Goal: Find specific page/section: Find specific page/section

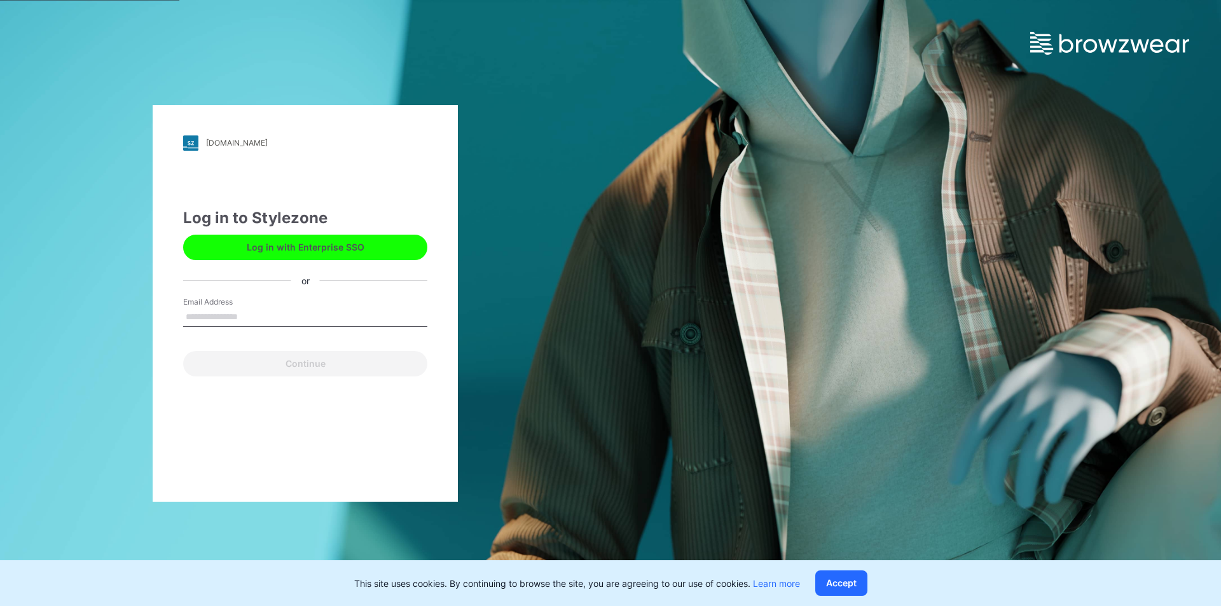
click at [291, 324] on input "Email Address" at bounding box center [305, 317] width 244 height 19
type input "**********"
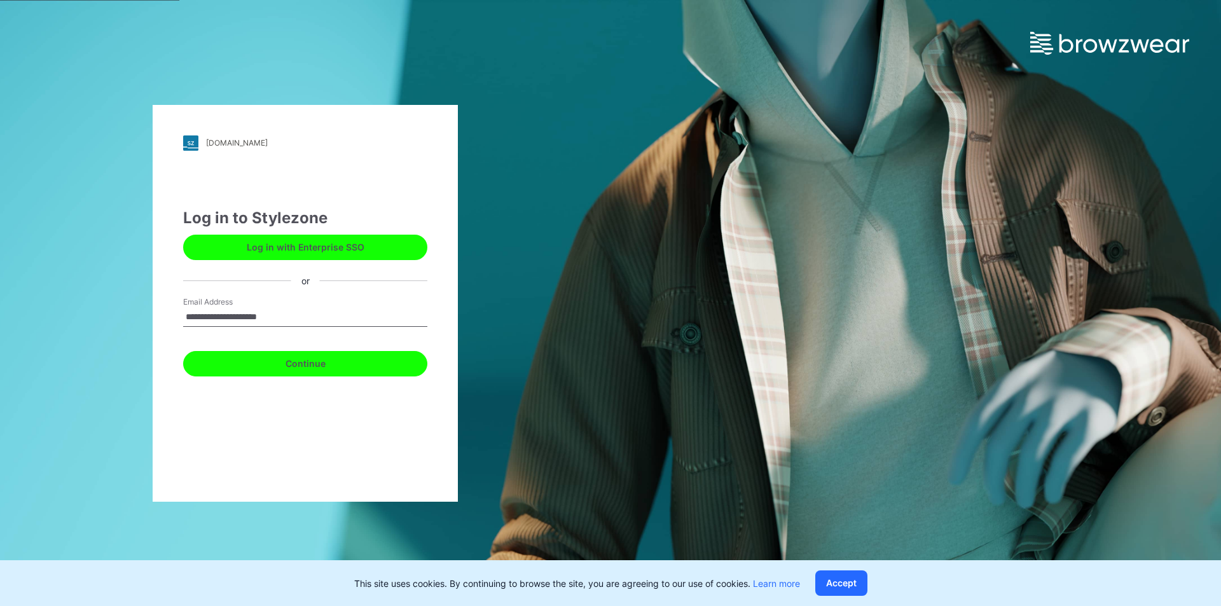
click at [320, 360] on button "Continue" at bounding box center [305, 363] width 244 height 25
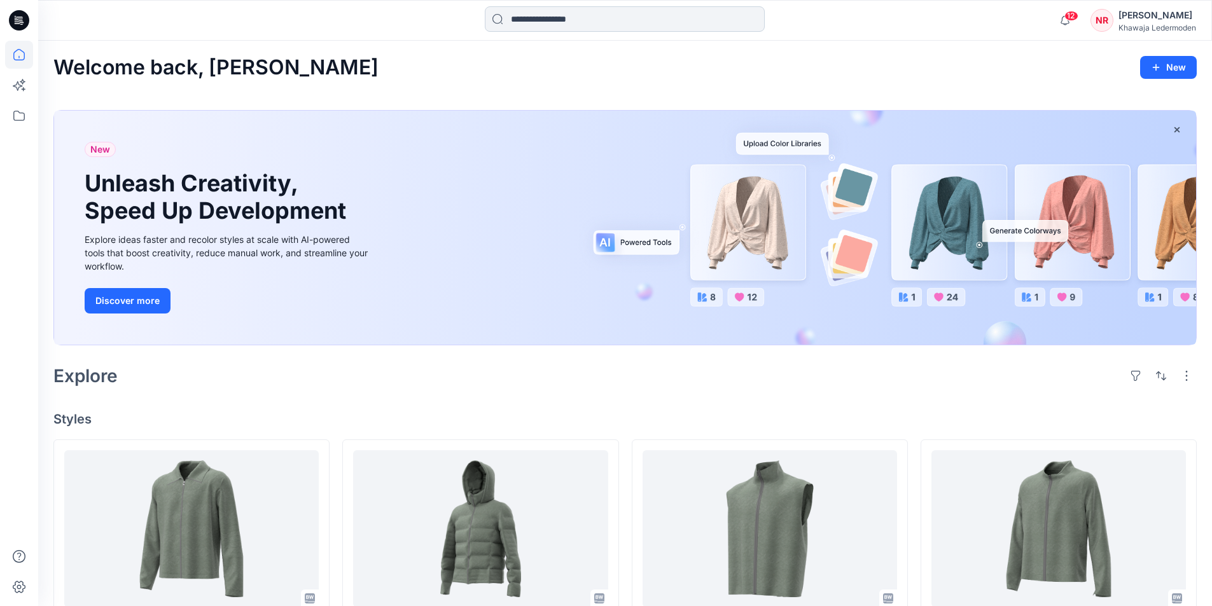
click at [654, 20] on input at bounding box center [625, 18] width 280 height 25
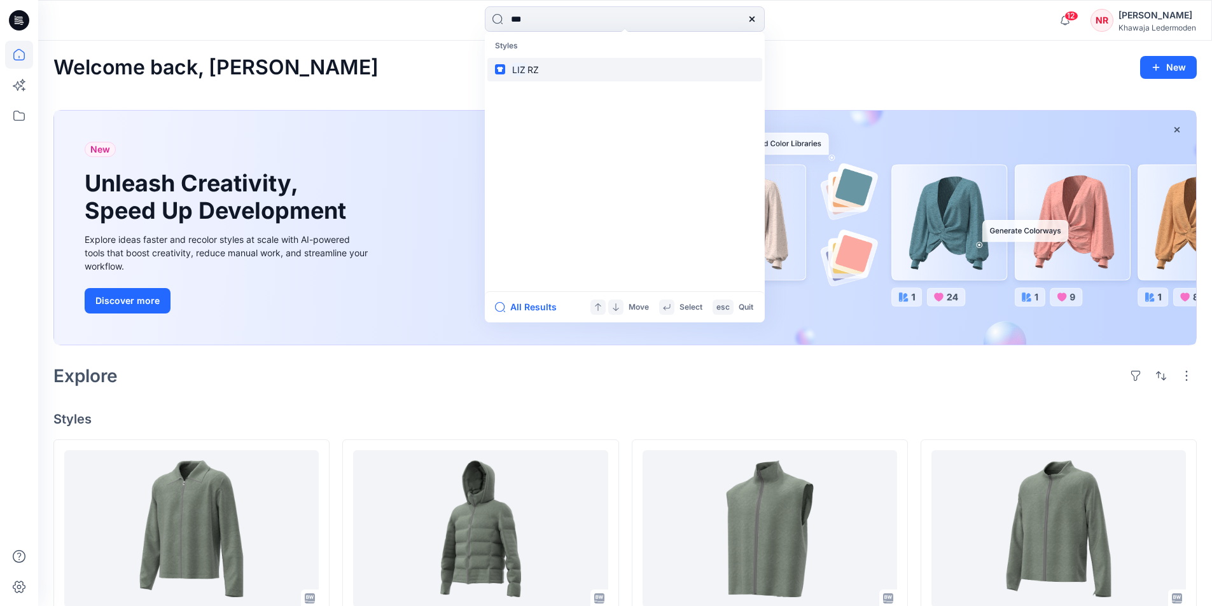
type input "***"
click at [577, 74] on link "[PERSON_NAME]" at bounding box center [624, 70] width 275 height 24
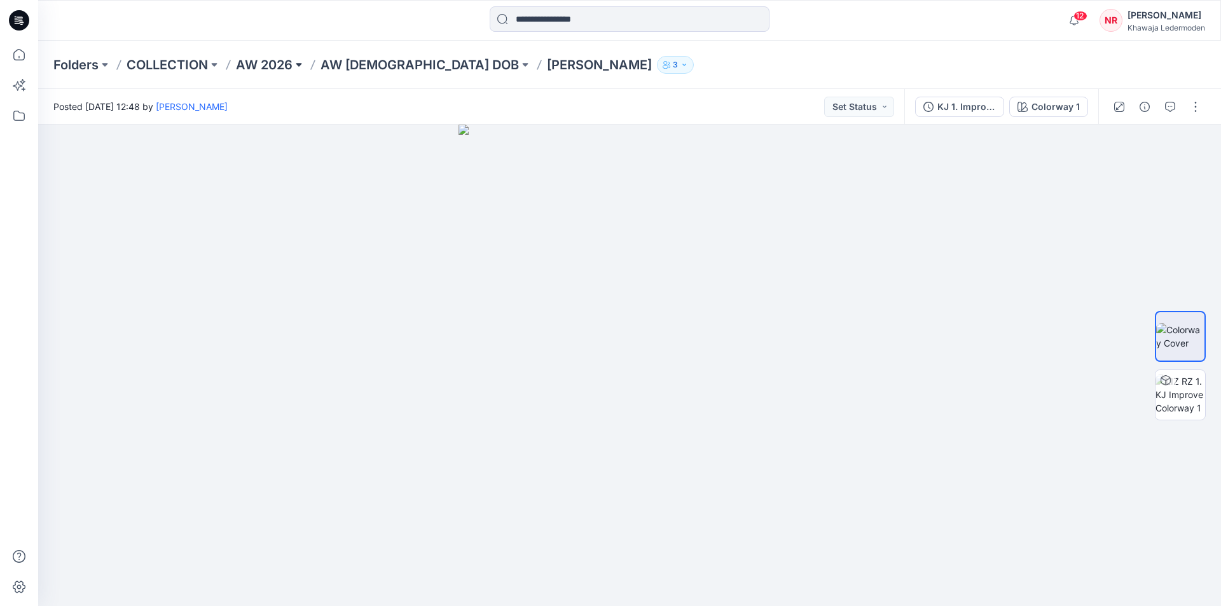
click at [300, 60] on button at bounding box center [299, 65] width 13 height 18
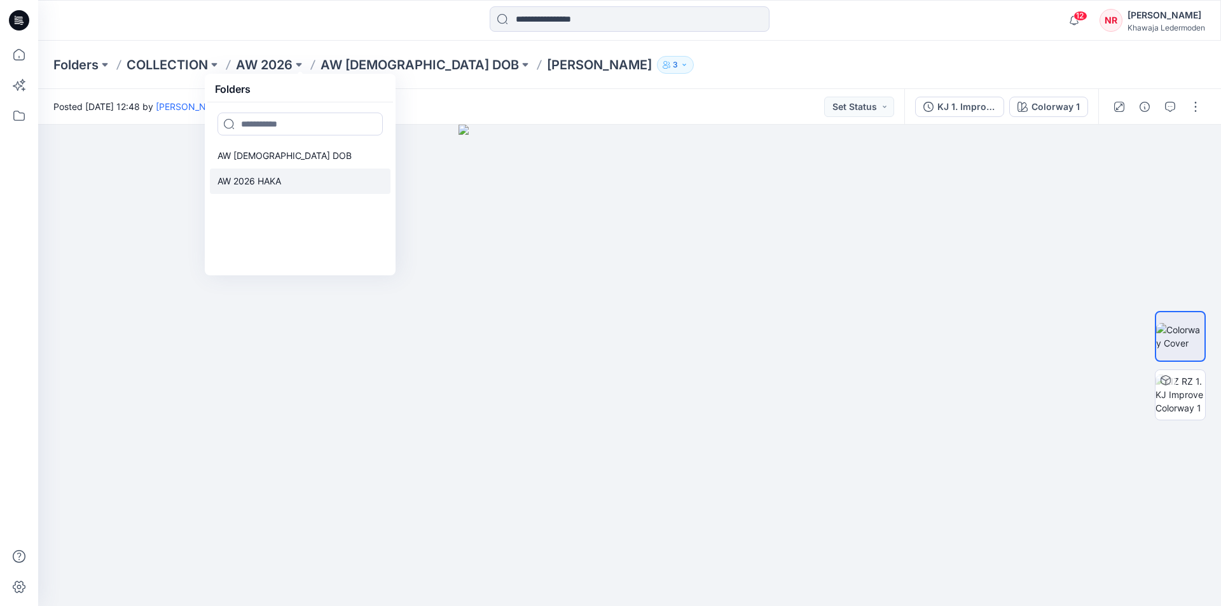
click at [284, 193] on link "AW 2026 HAKA" at bounding box center [300, 181] width 181 height 25
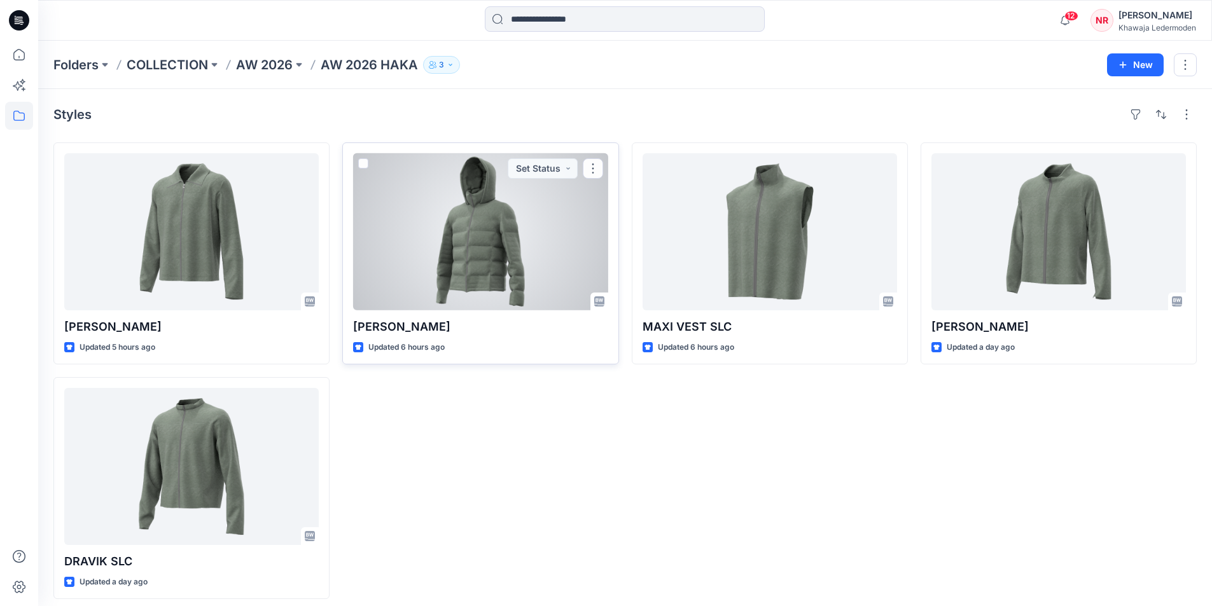
click at [558, 255] on div at bounding box center [480, 231] width 254 height 157
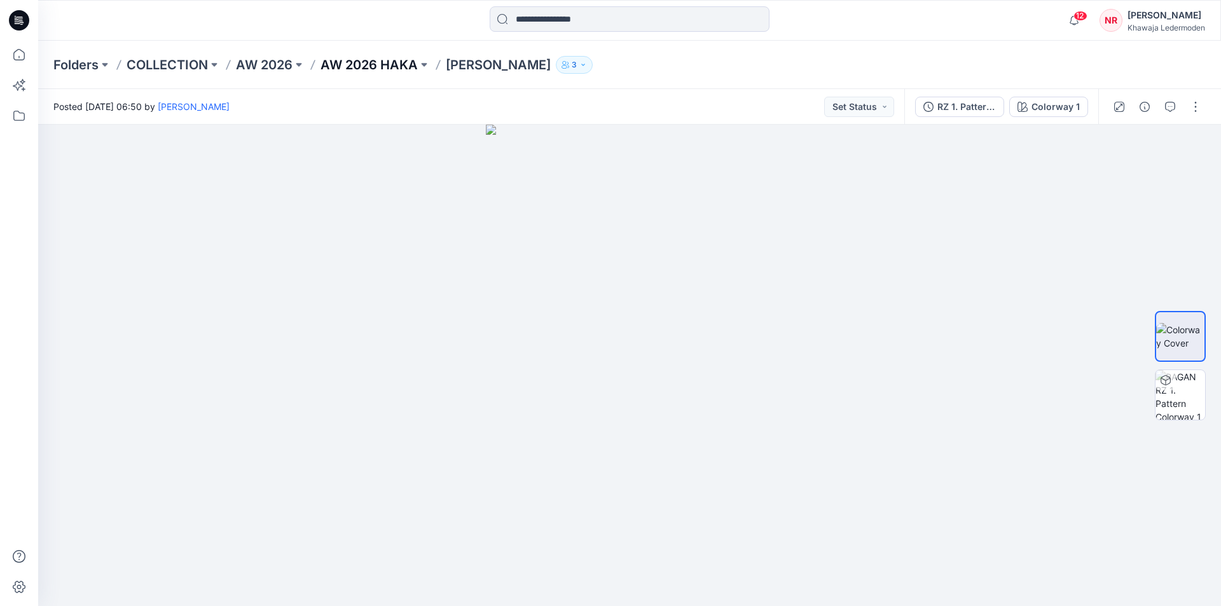
click at [375, 62] on p "AW 2026 HAKA" at bounding box center [369, 65] width 97 height 18
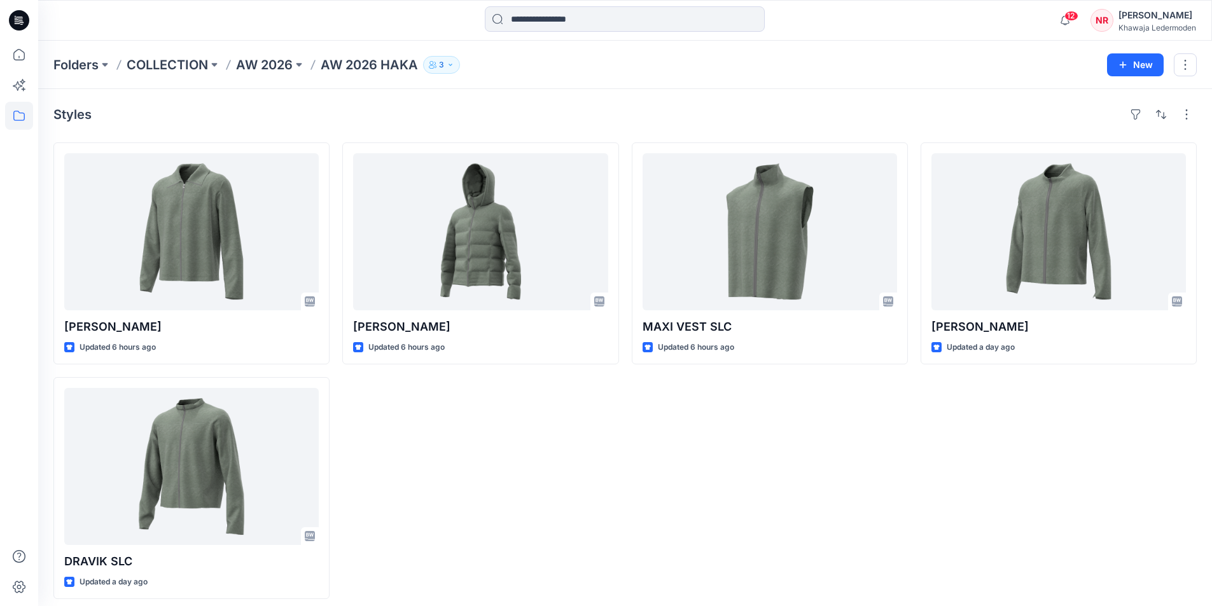
scroll to position [8, 0]
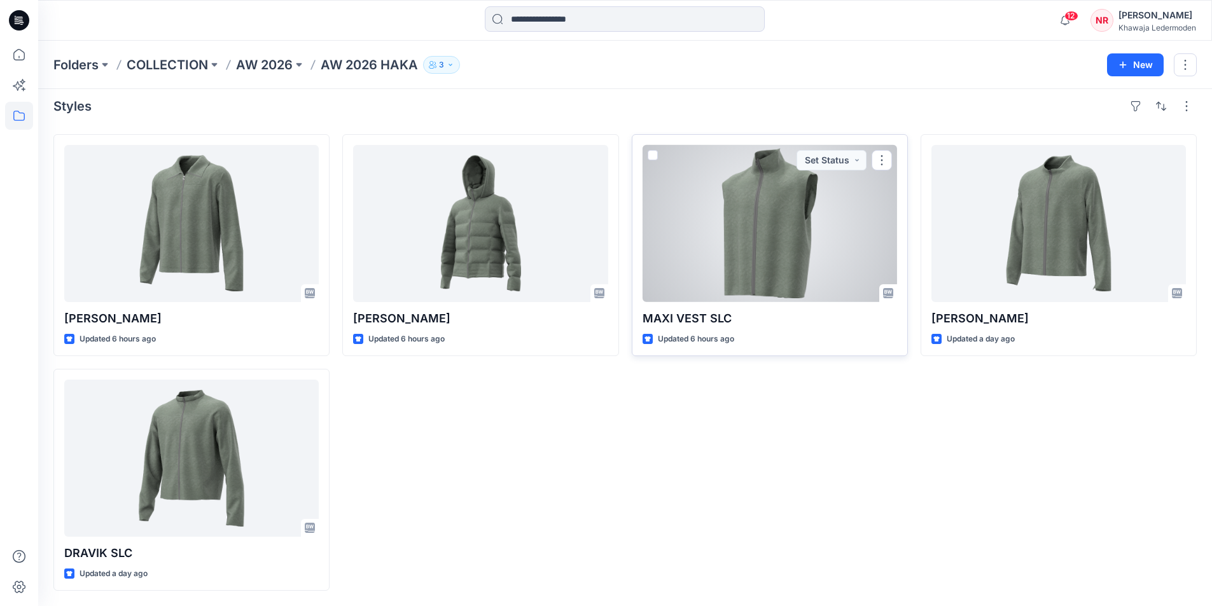
click at [737, 245] on div at bounding box center [769, 223] width 254 height 157
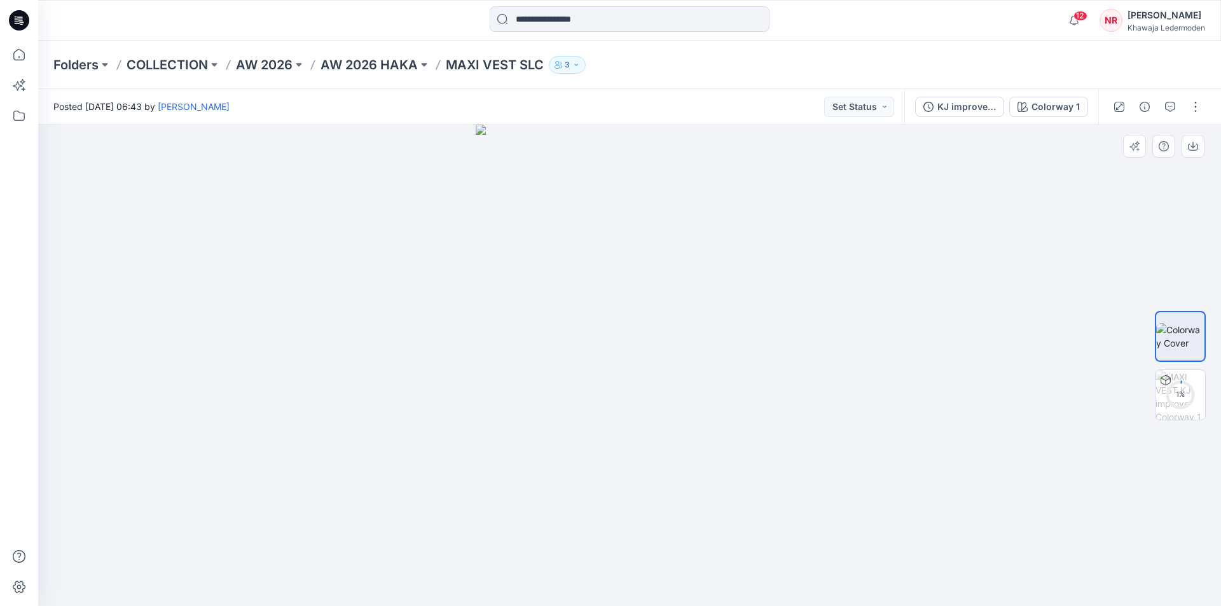
drag, startPoint x: 775, startPoint y: 356, endPoint x: 683, endPoint y: 357, distance: 91.6
click at [683, 357] on img at bounding box center [630, 365] width 308 height 481
drag, startPoint x: 679, startPoint y: 411, endPoint x: 683, endPoint y: 382, distance: 29.6
click at [683, 382] on img at bounding box center [630, 365] width 308 height 481
click at [1186, 391] on div "3 %" at bounding box center [1180, 394] width 31 height 11
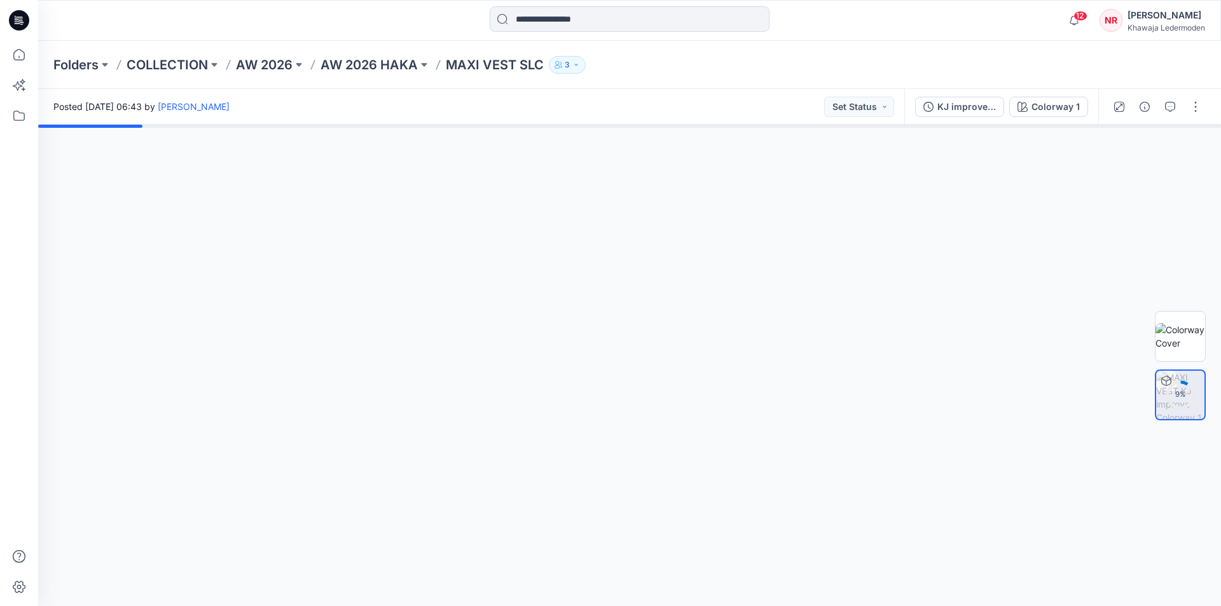
click at [927, 433] on div at bounding box center [629, 365] width 1183 height 481
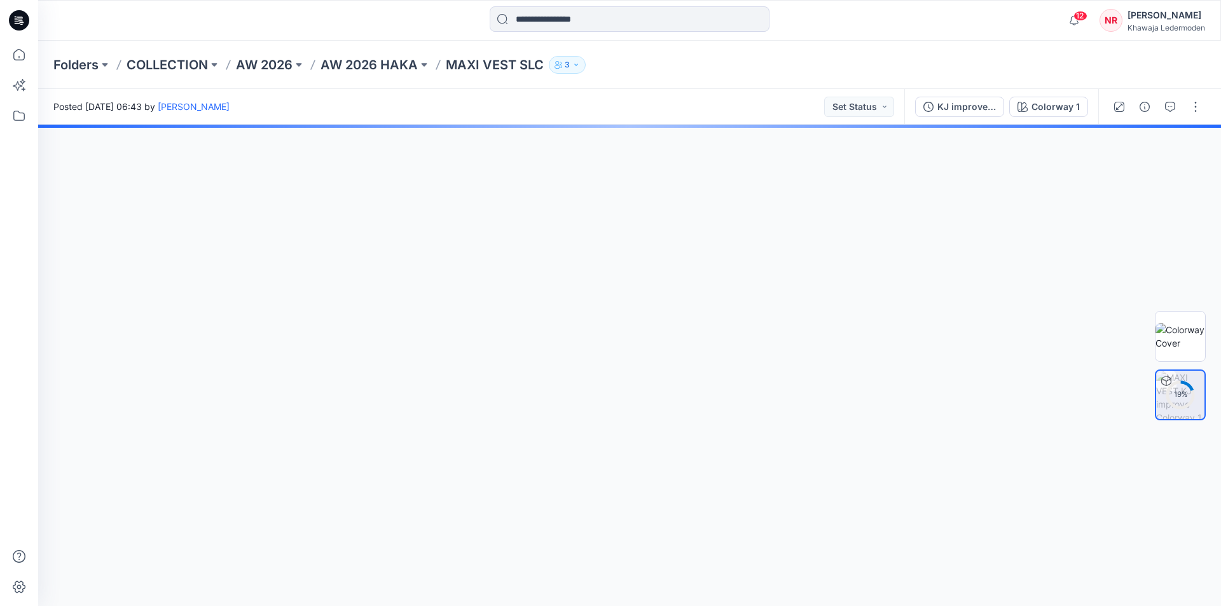
click at [692, 361] on div at bounding box center [629, 365] width 1183 height 481
click at [749, 357] on div at bounding box center [629, 365] width 1183 height 481
click at [508, 328] on div at bounding box center [629, 365] width 1183 height 481
